Goal: Information Seeking & Learning: Learn about a topic

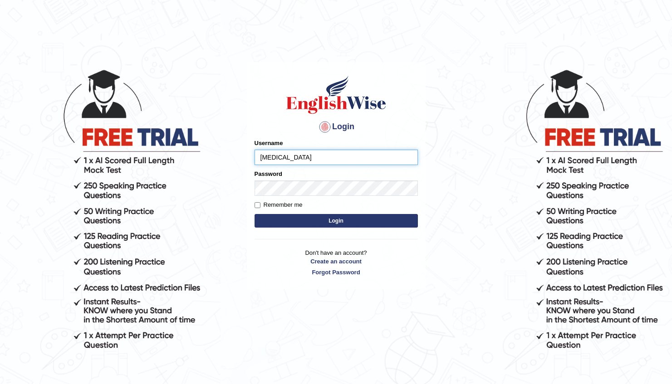
type input "[PERSON_NAME]"
click at [254, 214] on button "Login" at bounding box center [335, 221] width 163 height 14
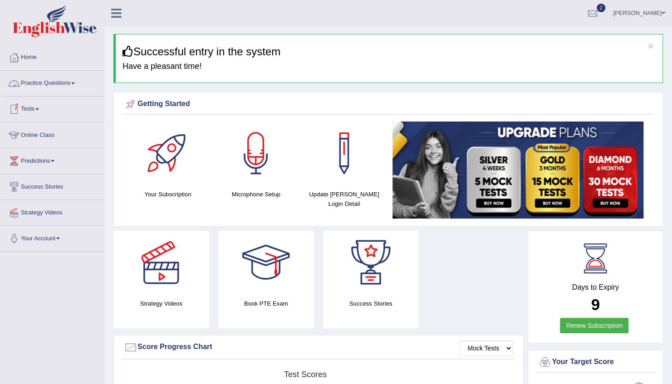
click at [51, 84] on link "Practice Questions" at bounding box center [51, 82] width 103 height 23
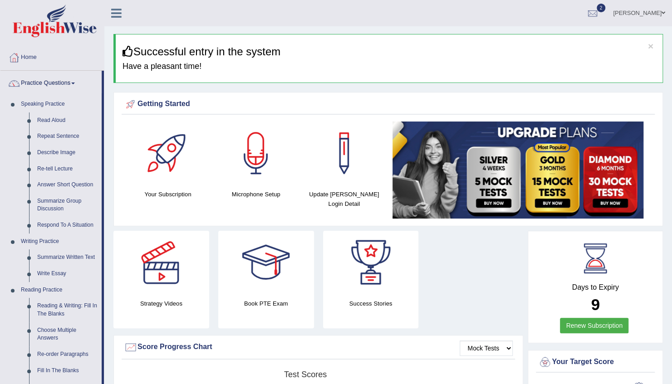
click at [121, 299] on h4 "Strategy Videos" at bounding box center [161, 304] width 96 height 10
click at [103, 289] on li "Practice Questions Speaking Practice Read Aloud Repeat Sentence Describe Image …" at bounding box center [51, 326] width 103 height 510
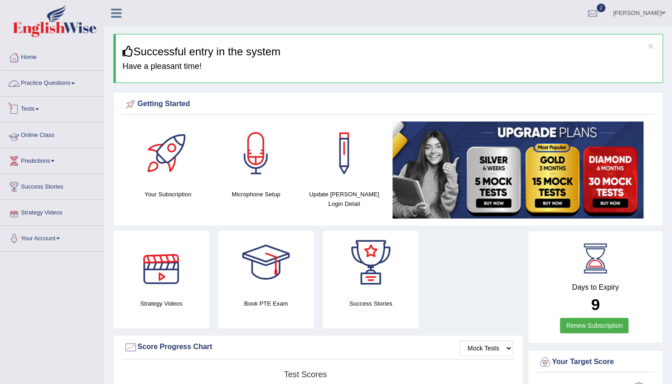
click at [42, 82] on link "Practice Questions" at bounding box center [51, 82] width 103 height 23
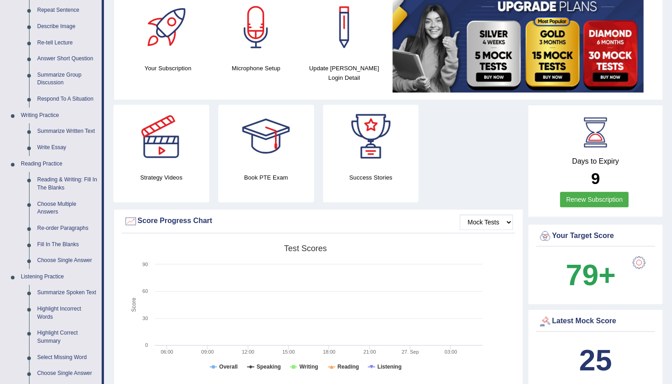
scroll to position [127, 0]
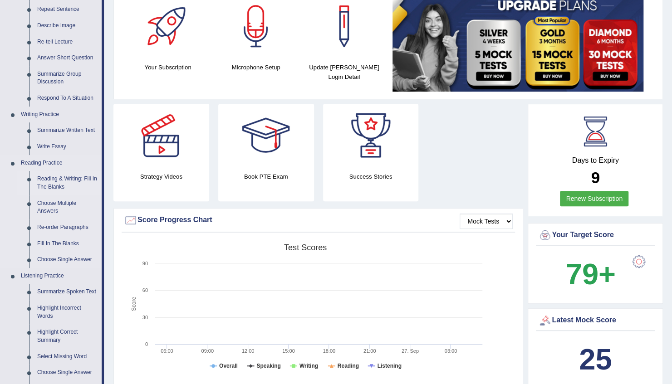
click at [61, 189] on link "Reading & Writing: Fill In The Blanks" at bounding box center [67, 183] width 68 height 24
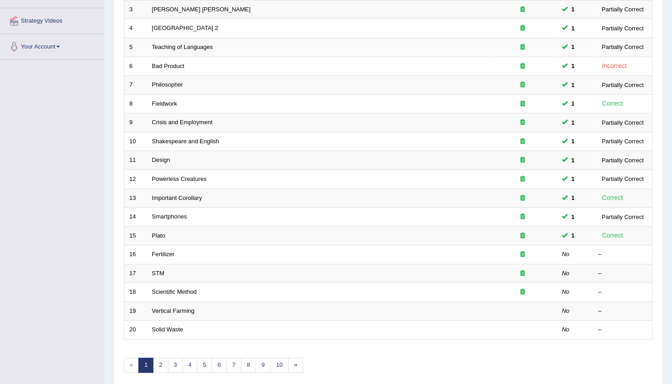
scroll to position [209, 0]
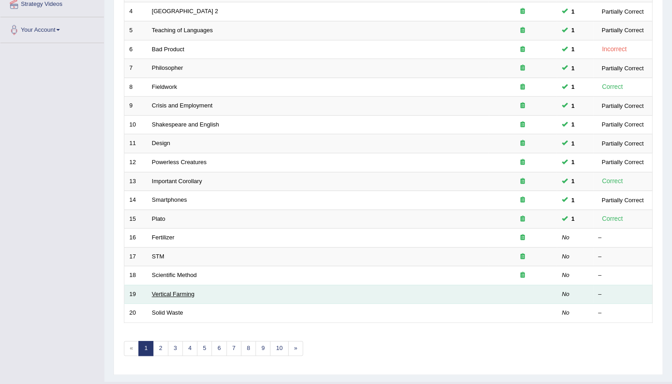
click at [185, 291] on link "Vertical Farming" at bounding box center [173, 294] width 43 height 7
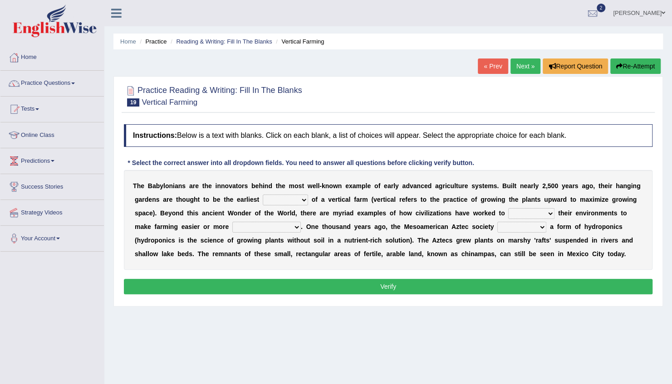
click at [365, 229] on b "r" at bounding box center [366, 226] width 2 height 7
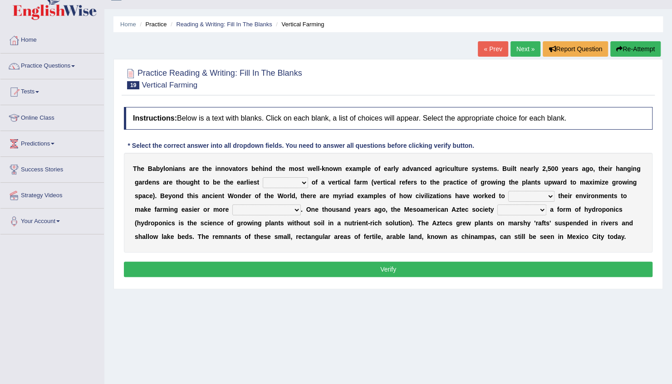
scroll to position [18, 0]
